Goal: Check status: Check status

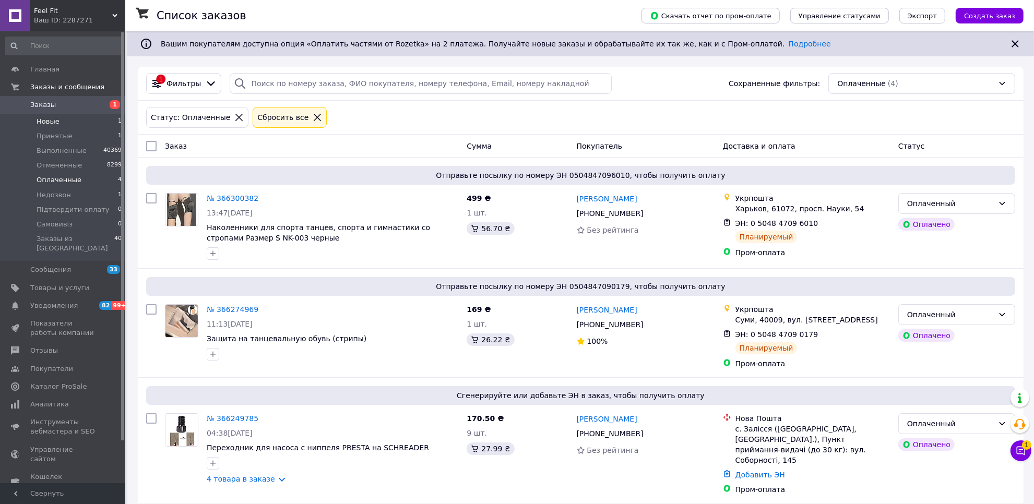
click at [27, 121] on li "Новые 1" at bounding box center [64, 121] width 128 height 15
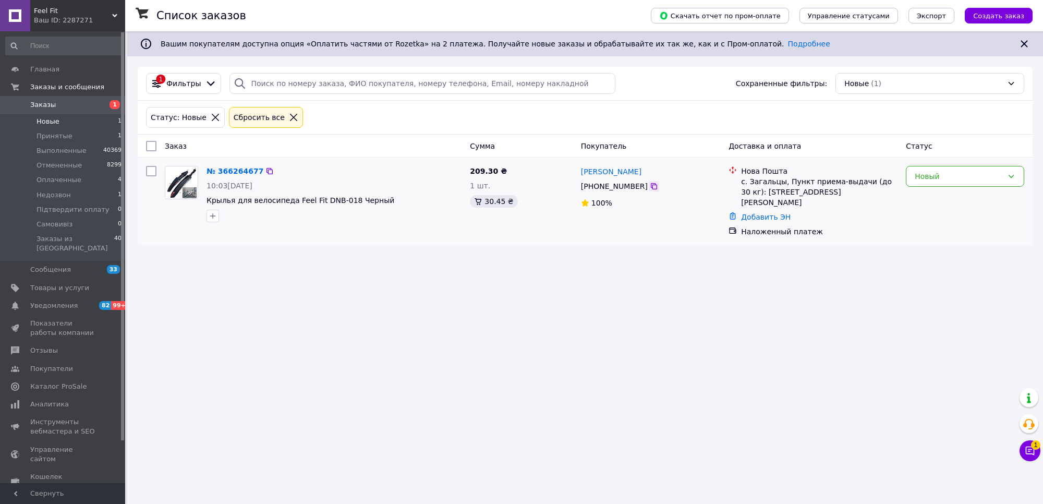
click at [650, 187] on icon at bounding box center [654, 186] width 8 height 8
click at [922, 178] on div "Новый" at bounding box center [959, 176] width 88 height 11
click at [924, 207] on li "Принят" at bounding box center [965, 199] width 117 height 19
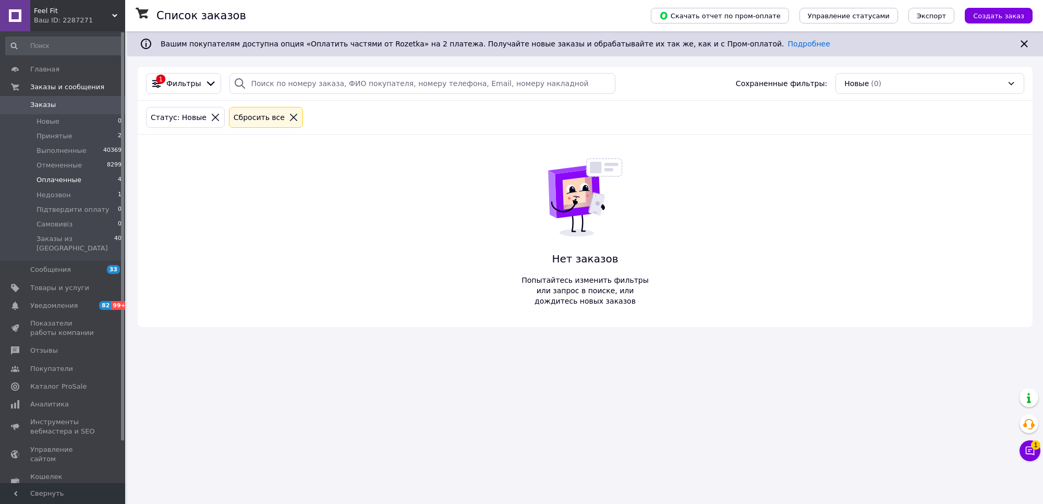
click at [85, 186] on li "Оплаченные 4" at bounding box center [64, 180] width 128 height 15
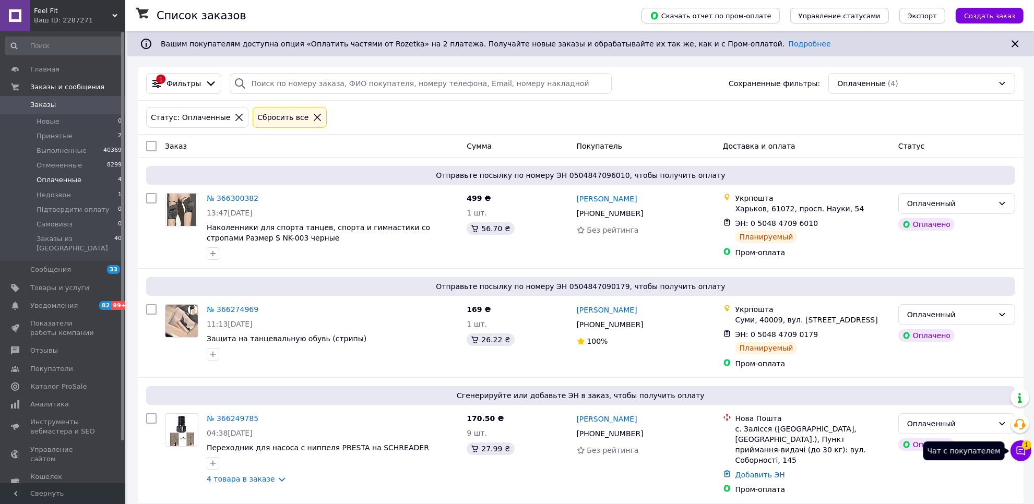
click at [1018, 446] on icon at bounding box center [1020, 451] width 10 height 10
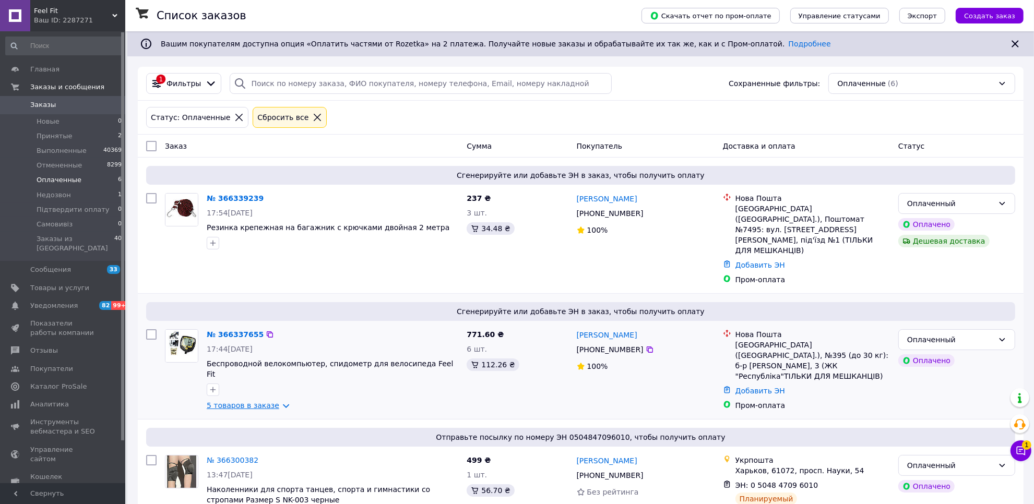
click at [277, 401] on link "5 товаров в заказе" at bounding box center [243, 405] width 73 height 8
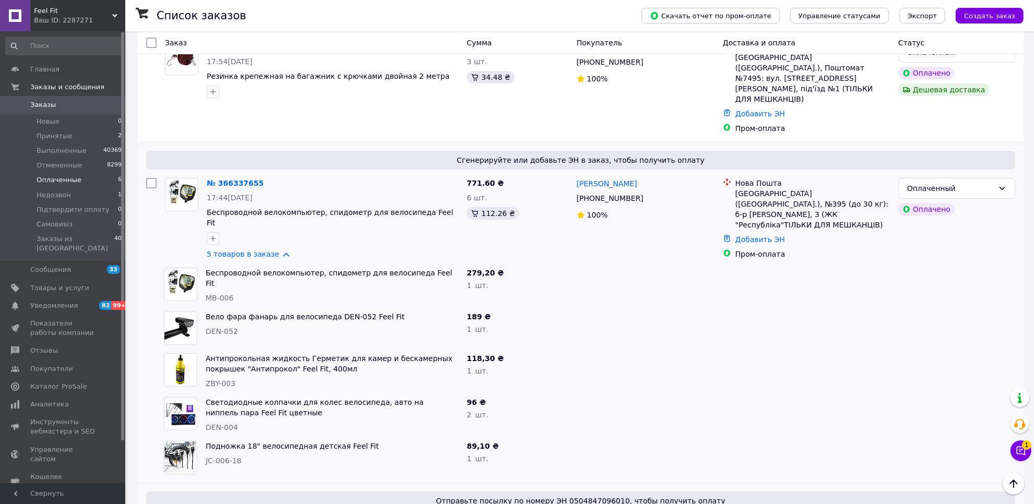
scroll to position [130, 0]
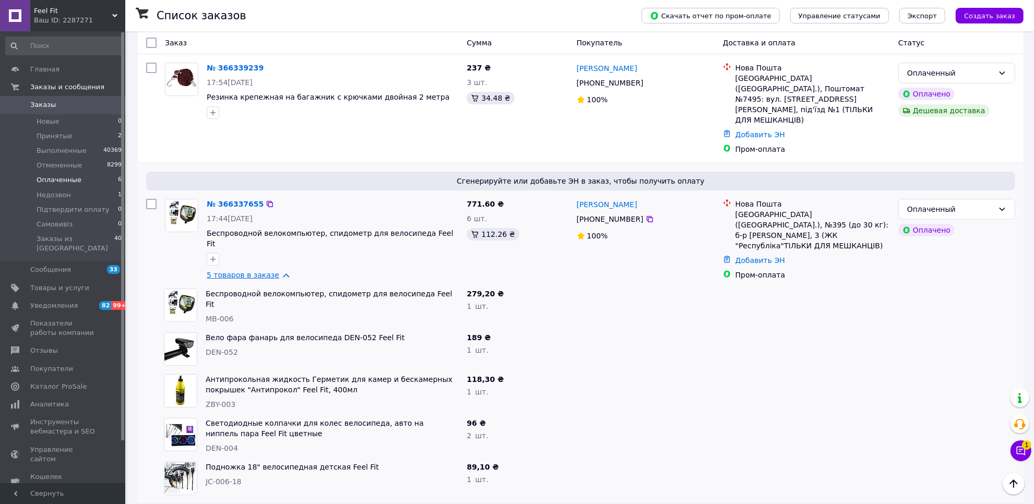
click at [272, 271] on link "5 товаров в заказе" at bounding box center [243, 275] width 73 height 8
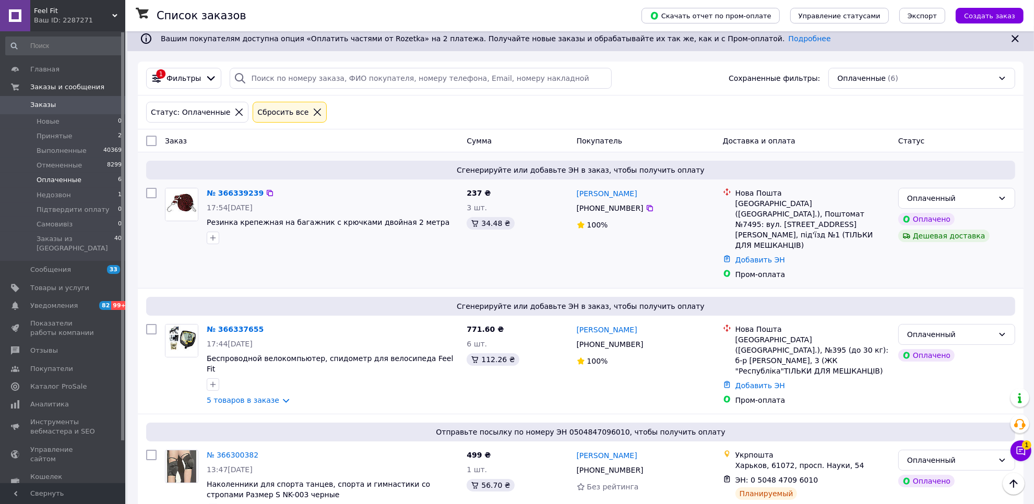
scroll to position [0, 0]
